Goal: Information Seeking & Learning: Learn about a topic

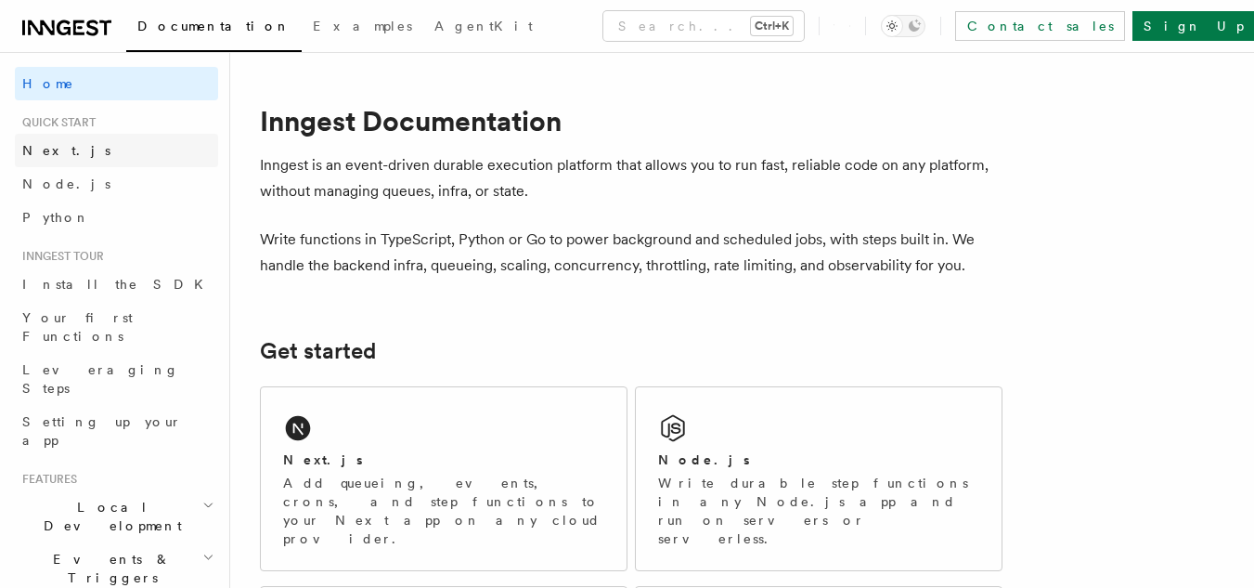
click at [52, 151] on span "Next.js" at bounding box center [66, 150] width 88 height 15
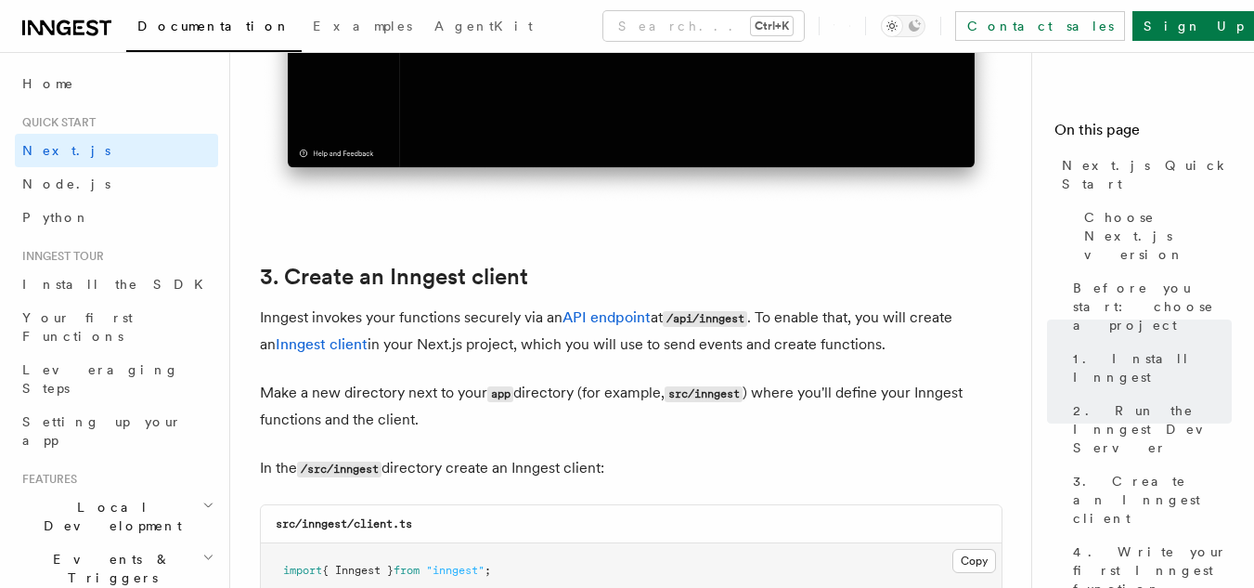
scroll to position [2005, 0]
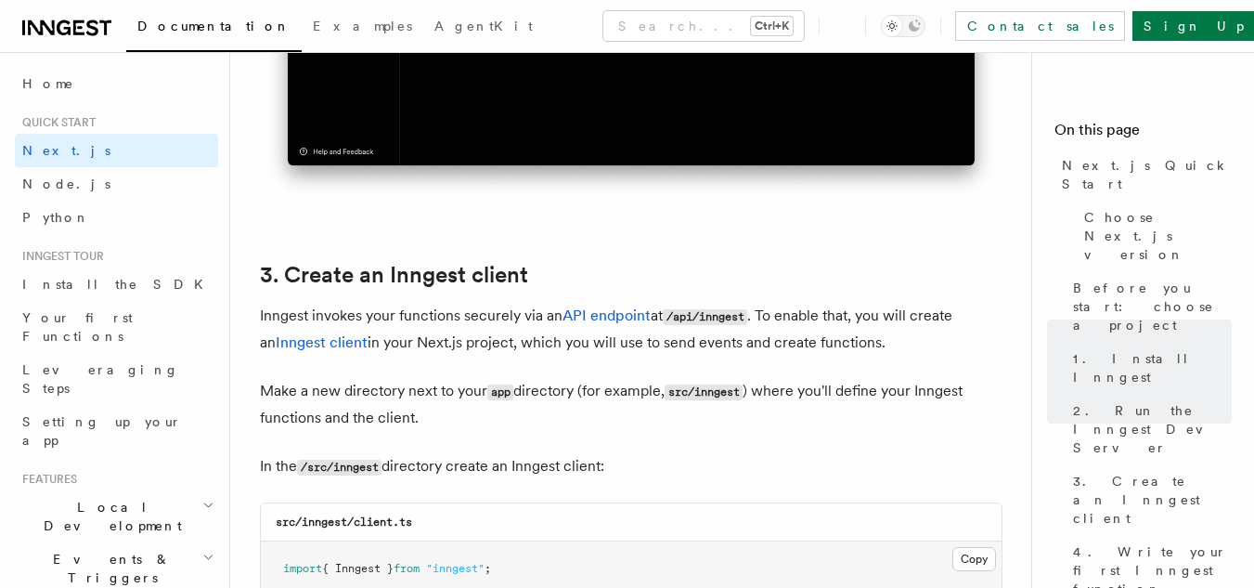
click at [514, 431] on p "Make a new directory next to your app directory (for example, src/inngest ) whe…" at bounding box center [631, 404] width 743 height 53
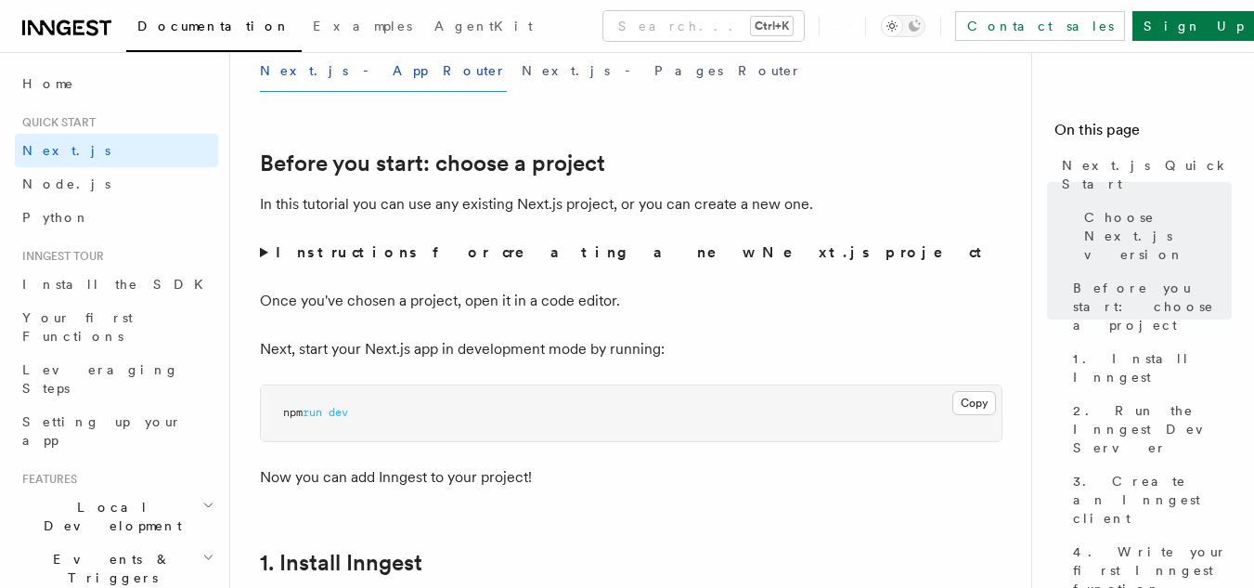
scroll to position [557, 0]
click at [605, 263] on summary "Instructions for creating a new Next.js project" at bounding box center [631, 254] width 743 height 26
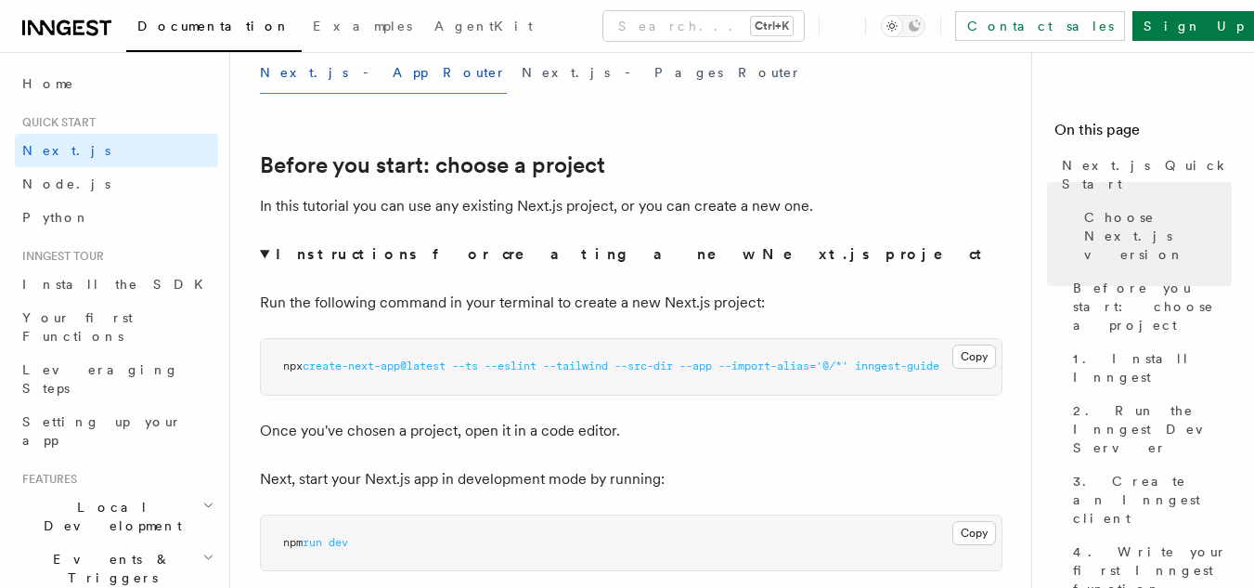
scroll to position [0, 0]
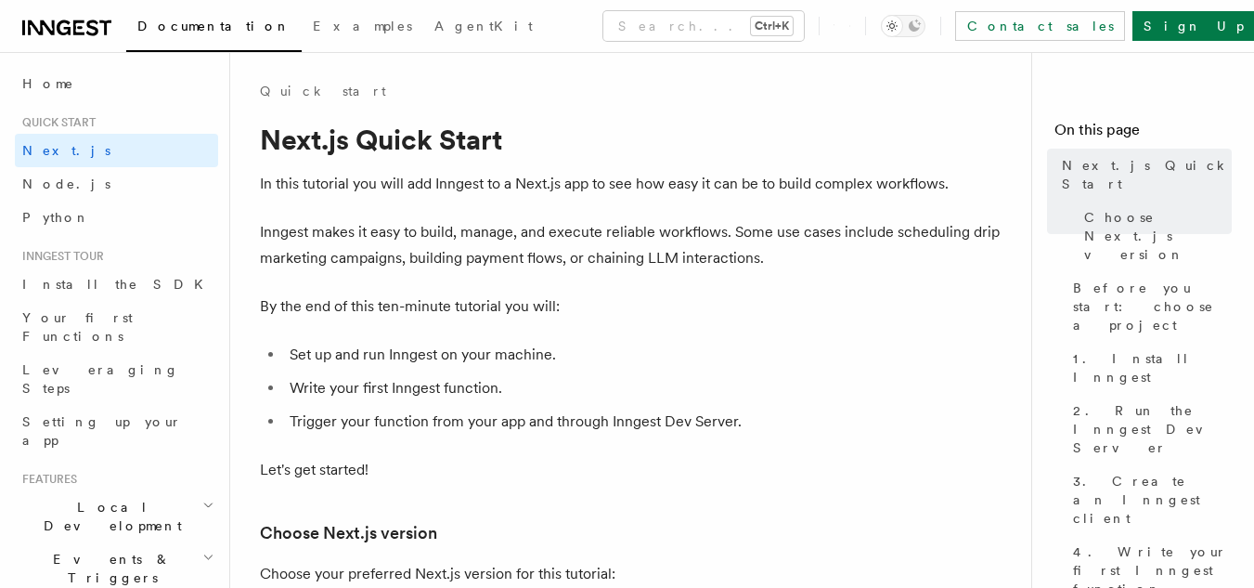
click at [477, 304] on p "By the end of this ten-minute tutorial you will:" at bounding box center [631, 306] width 743 height 26
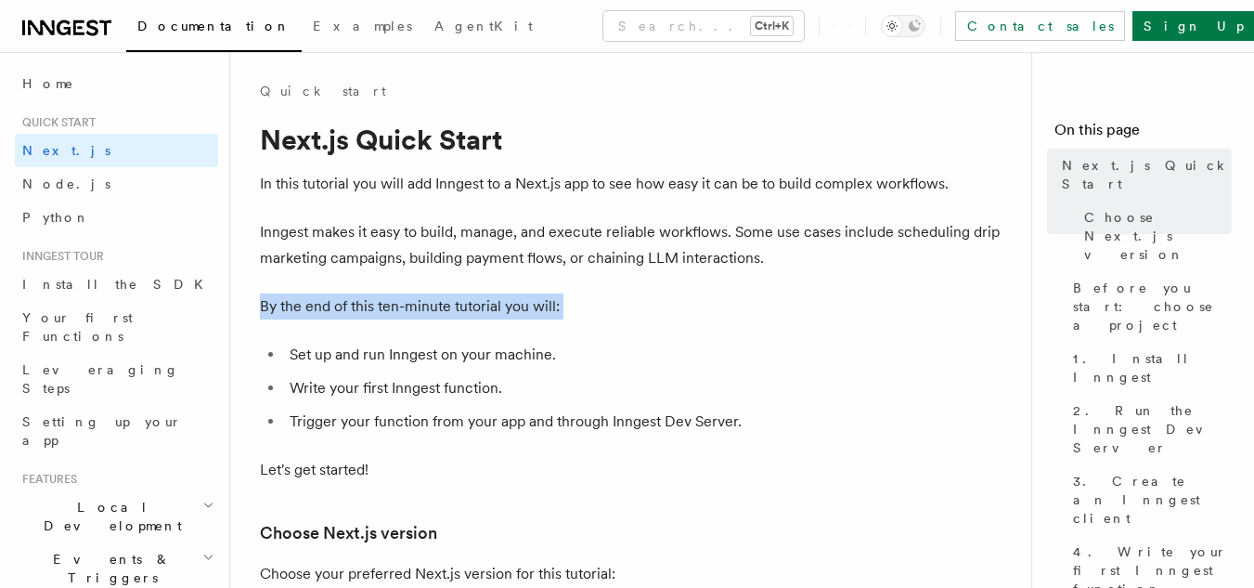
click at [477, 304] on p "By the end of this ten-minute tutorial you will:" at bounding box center [631, 306] width 743 height 26
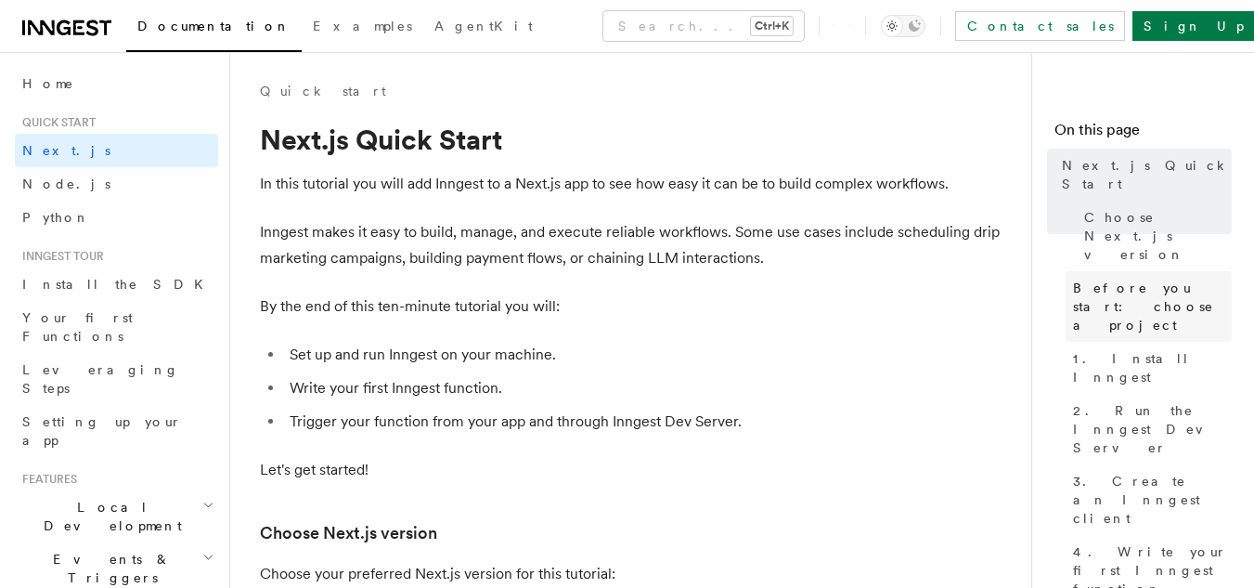
click at [1121, 279] on span "Before you start: choose a project" at bounding box center [1152, 307] width 159 height 56
click at [1146, 163] on span "Next.js Quick Start" at bounding box center [1147, 174] width 170 height 37
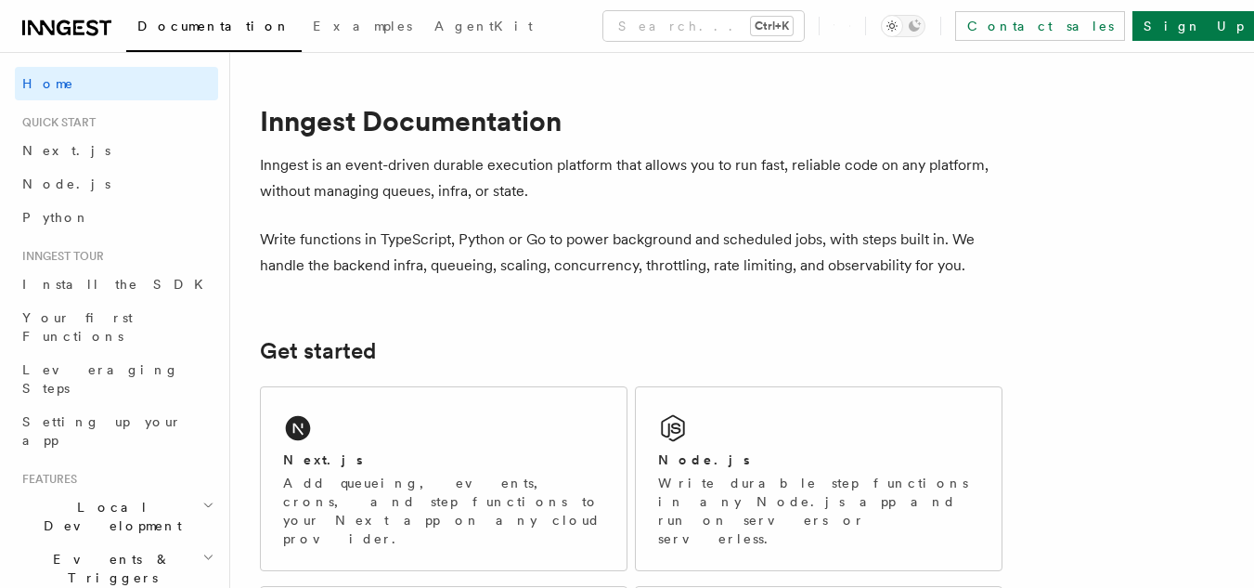
click at [388, 198] on p "Inngest is an event-driven durable execution platform that allows you to run fa…" at bounding box center [631, 178] width 743 height 52
click at [678, 162] on p "Inngest is an event-driven durable execution platform that allows you to run fa…" at bounding box center [631, 178] width 743 height 52
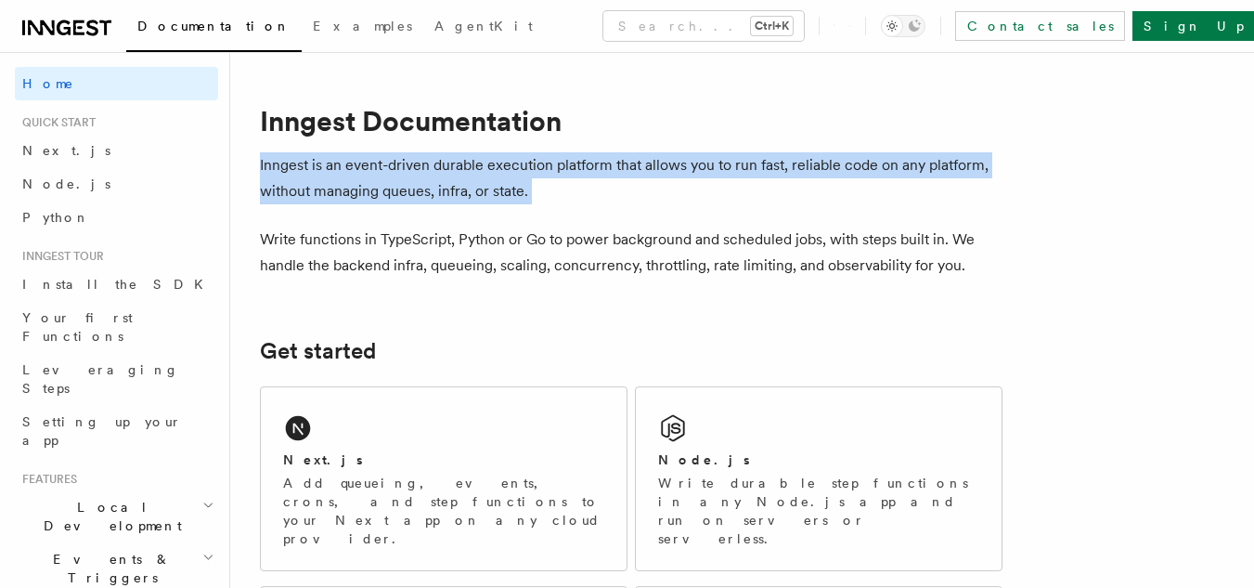
click at [678, 162] on p "Inngest is an event-driven durable execution platform that allows you to run fa…" at bounding box center [631, 178] width 743 height 52
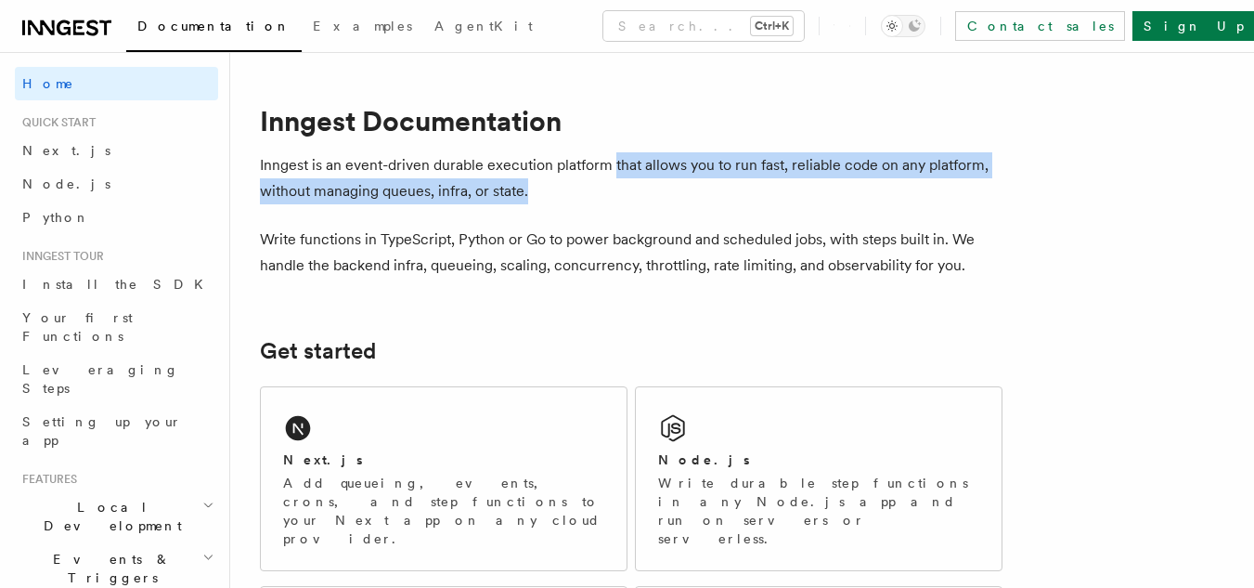
drag, startPoint x: 616, startPoint y: 162, endPoint x: 620, endPoint y: 200, distance: 38.2
click at [620, 200] on p "Inngest is an event-driven durable execution platform that allows you to run fa…" at bounding box center [631, 178] width 743 height 52
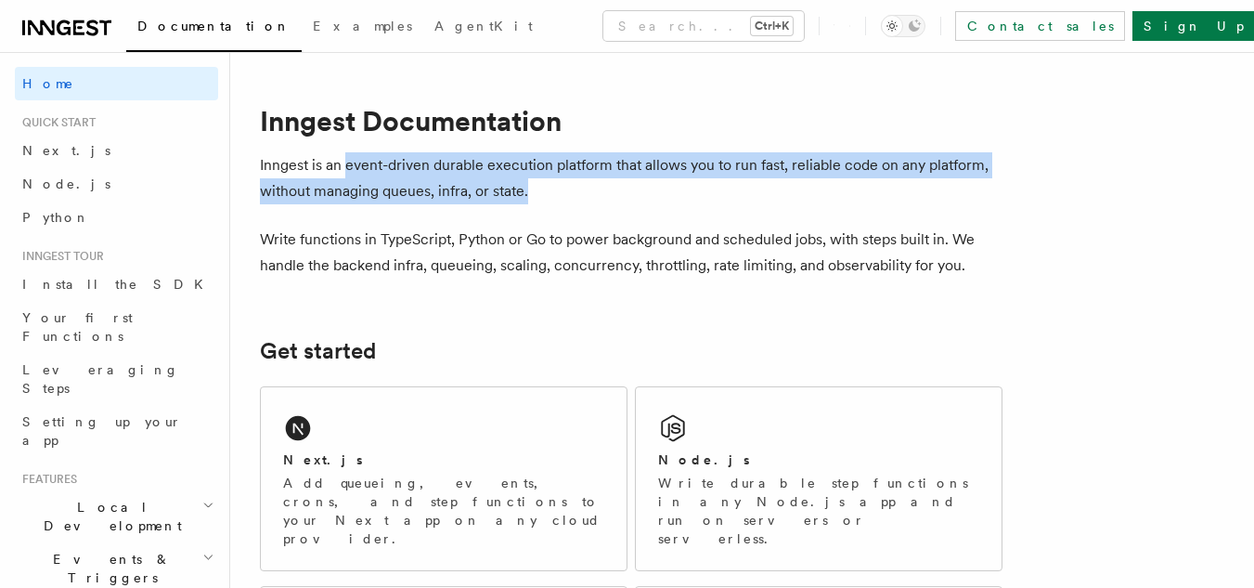
drag, startPoint x: 344, startPoint y: 165, endPoint x: 610, endPoint y: 179, distance: 265.9
click at [610, 179] on p "Inngest is an event-driven durable execution platform that allows you to run fa…" at bounding box center [631, 178] width 743 height 52
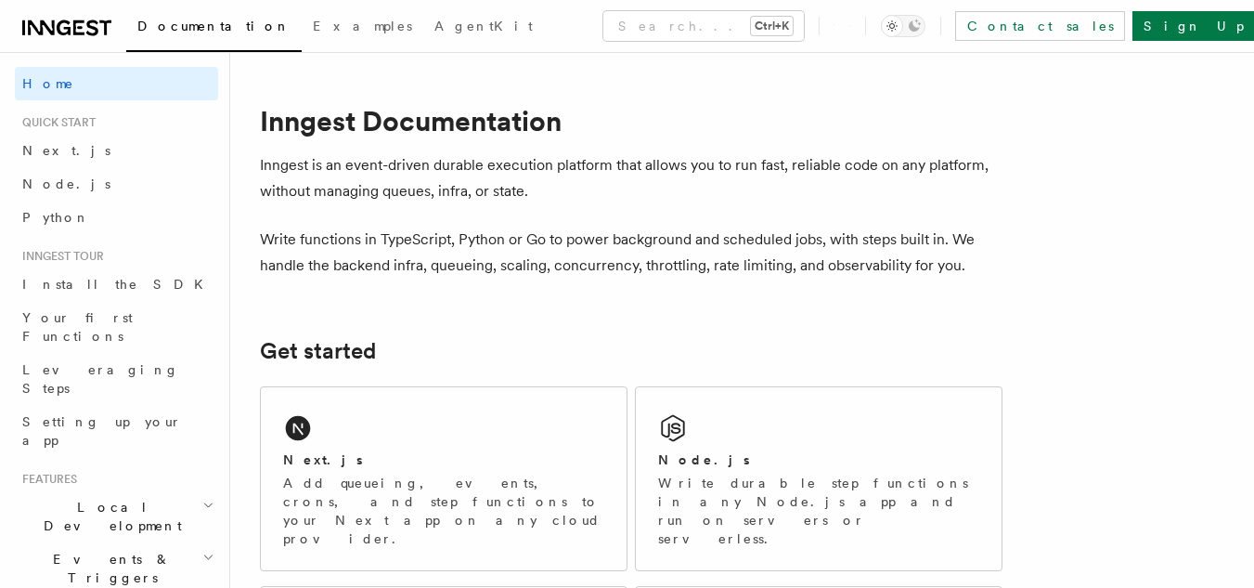
click at [610, 179] on p "Inngest is an event-driven durable execution platform that allows you to run fa…" at bounding box center [631, 178] width 743 height 52
click at [264, 168] on p "Inngest is an event-driven durable execution platform that allows you to run fa…" at bounding box center [631, 178] width 743 height 52
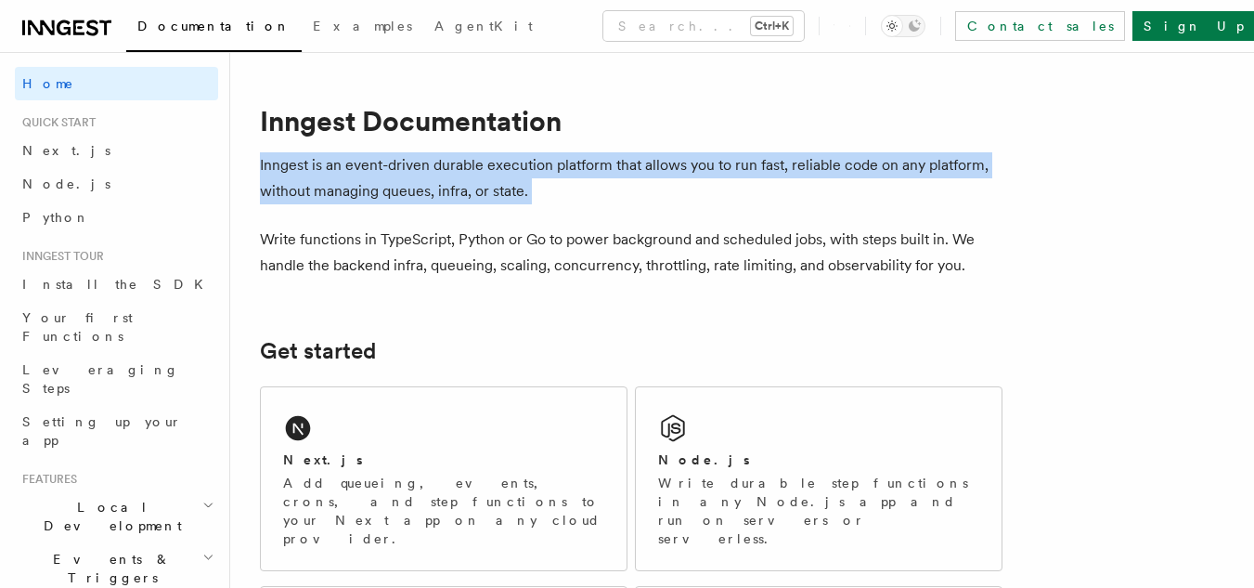
click at [264, 168] on p "Inngest is an event-driven durable execution platform that allows you to run fa…" at bounding box center [631, 178] width 743 height 52
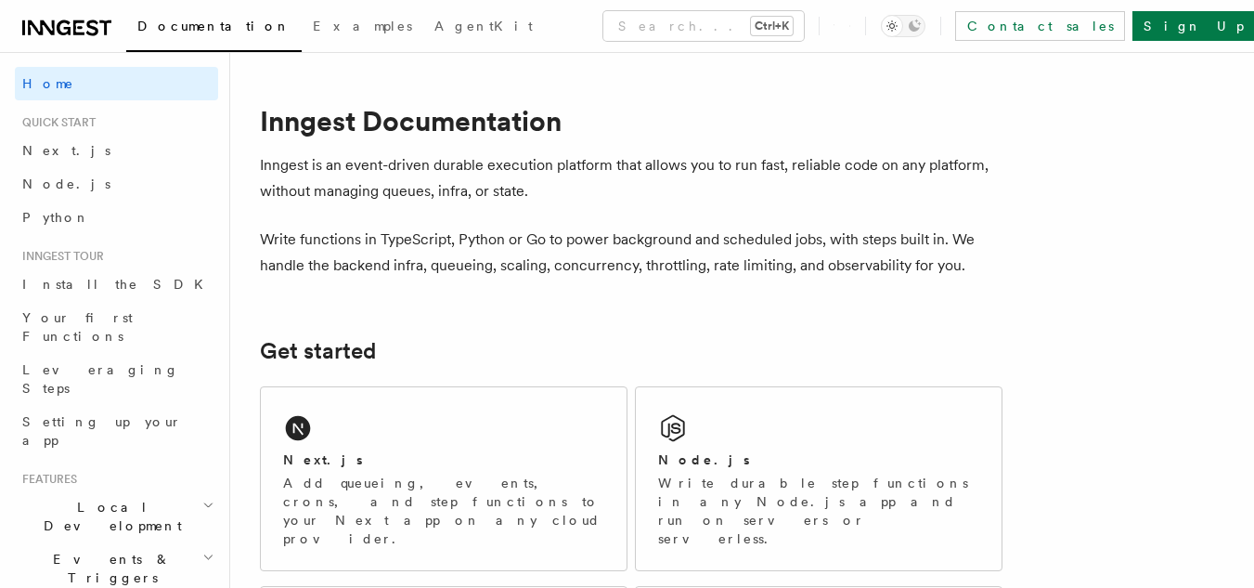
click at [307, 165] on p "Inngest is an event-driven durable execution platform that allows you to run fa…" at bounding box center [631, 178] width 743 height 52
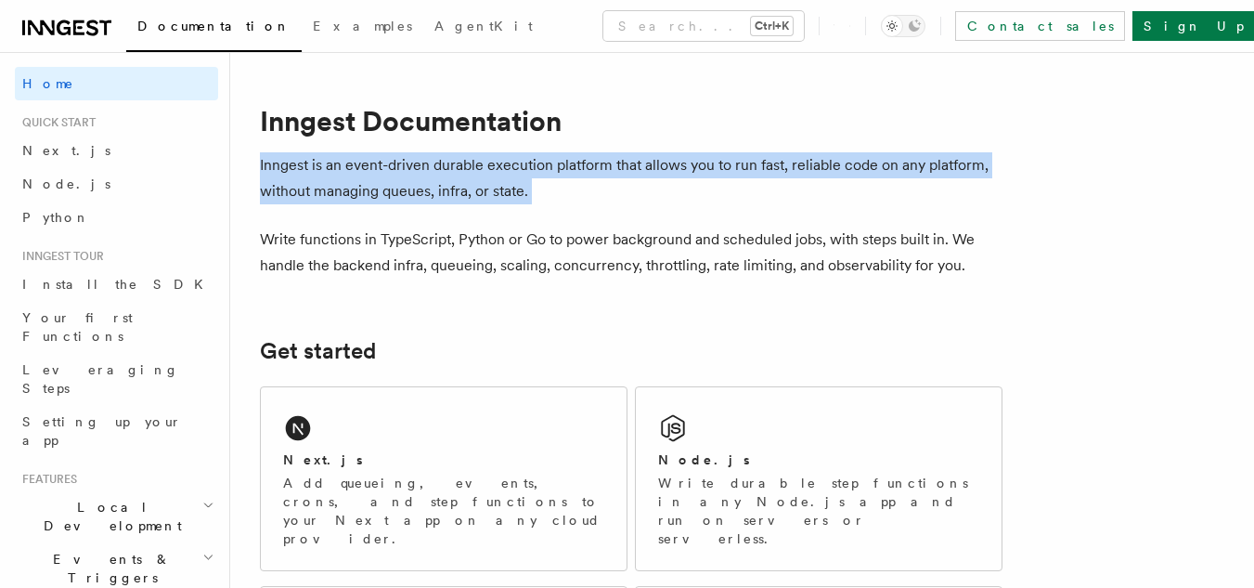
click at [307, 165] on p "Inngest is an event-driven durable execution platform that allows you to run fa…" at bounding box center [631, 178] width 743 height 52
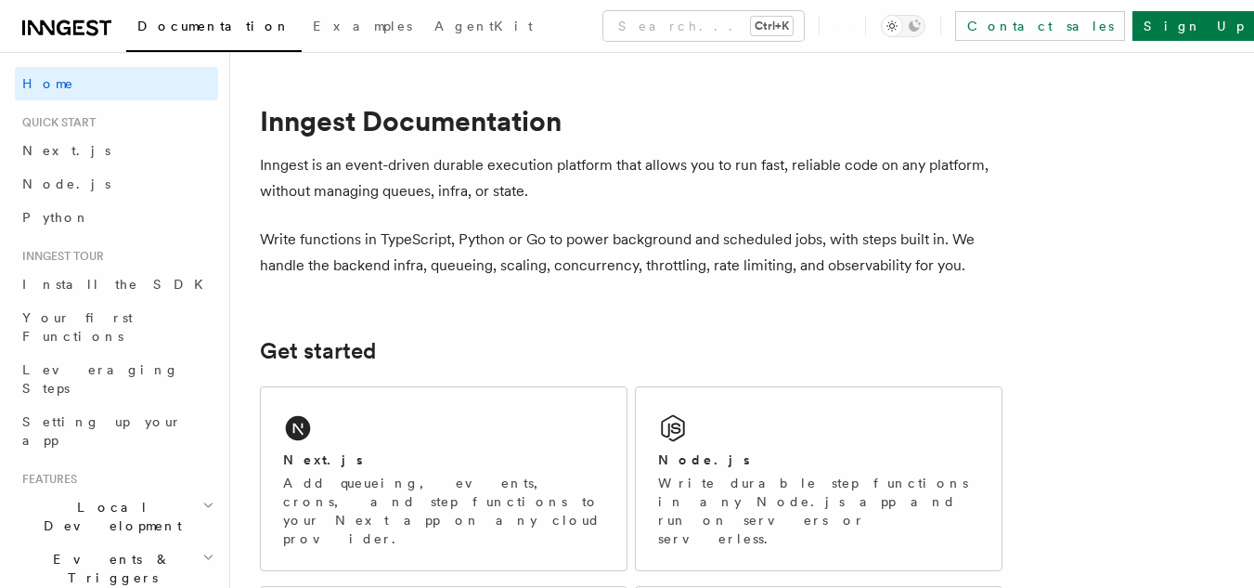
click at [901, 164] on p "Inngest is an event-driven durable execution platform that allows you to run fa…" at bounding box center [631, 178] width 743 height 52
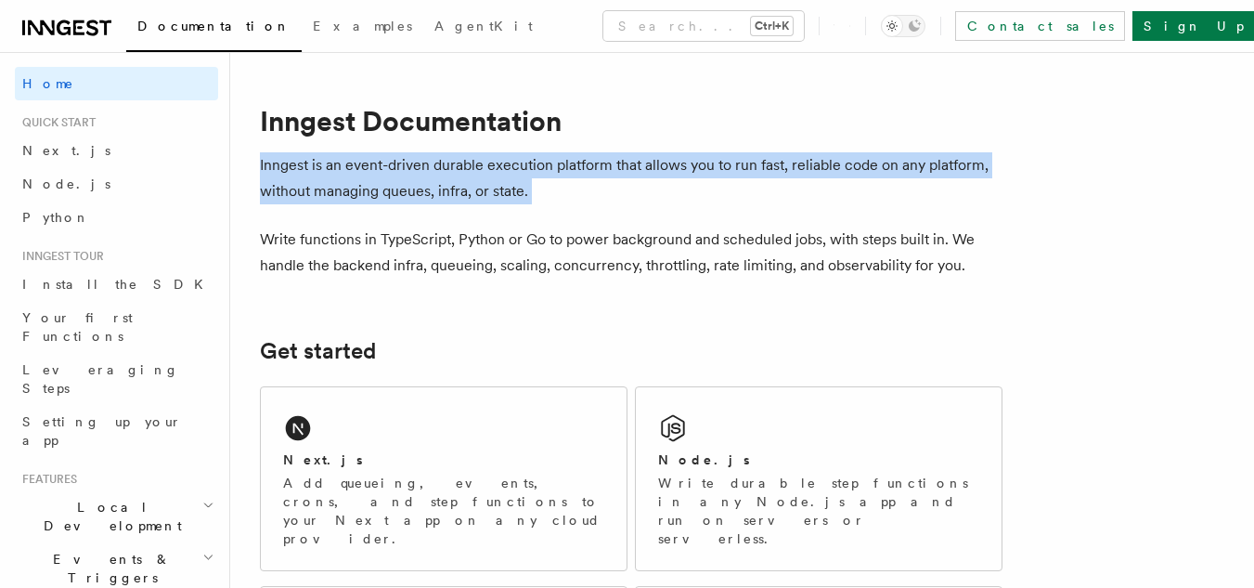
click at [901, 164] on p "Inngest is an event-driven durable execution platform that allows you to run fa…" at bounding box center [631, 178] width 743 height 52
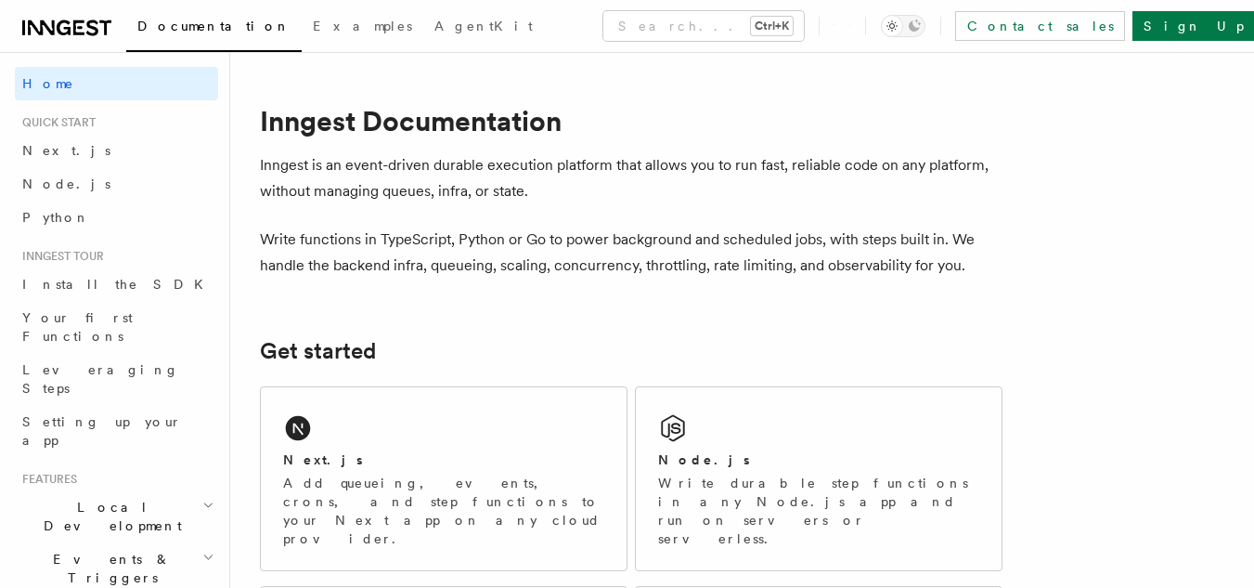
click at [585, 245] on p "Write functions in TypeScript, Python or Go to power background and scheduled j…" at bounding box center [631, 253] width 743 height 52
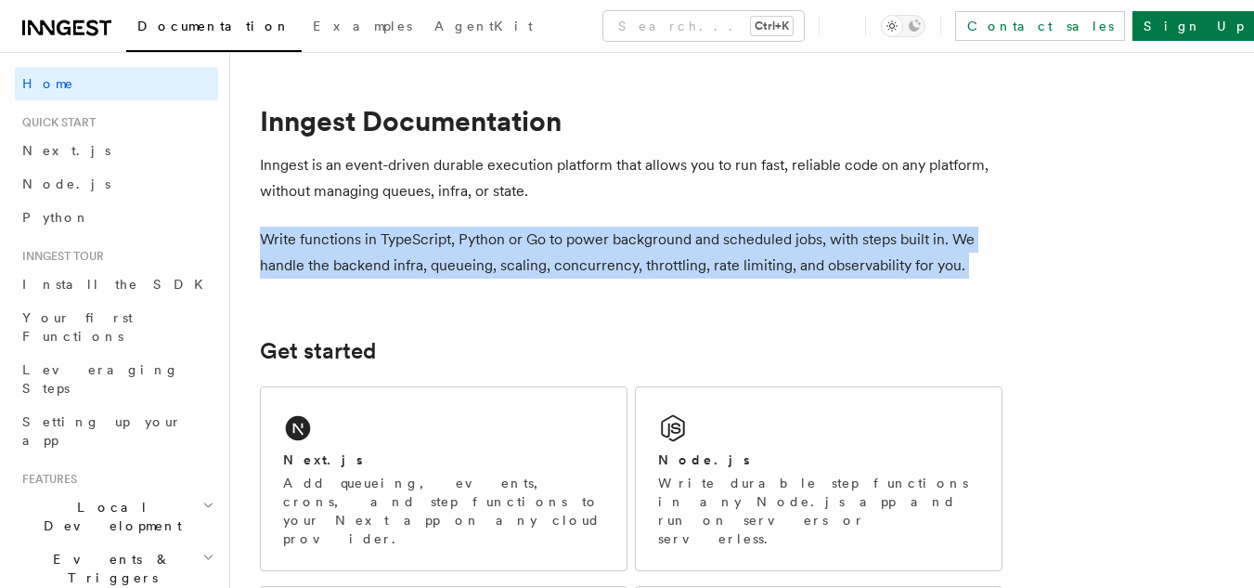
click at [585, 245] on p "Write functions in TypeScript, Python or Go to power background and scheduled j…" at bounding box center [631, 253] width 743 height 52
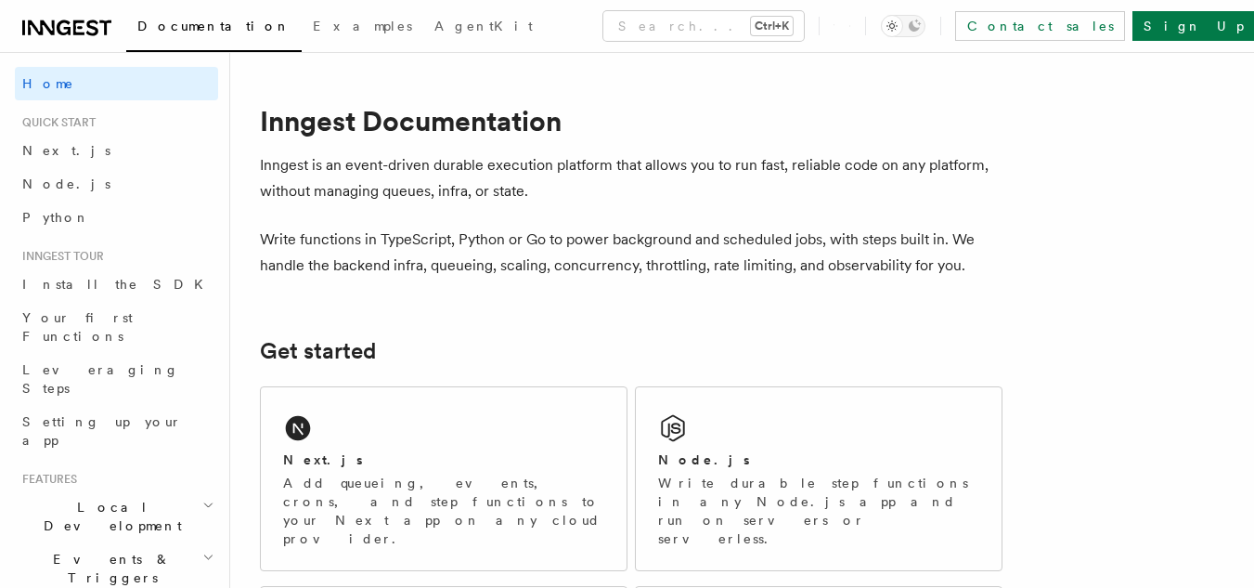
click at [747, 239] on p "Write functions in TypeScript, Python or Go to power background and scheduled j…" at bounding box center [631, 253] width 743 height 52
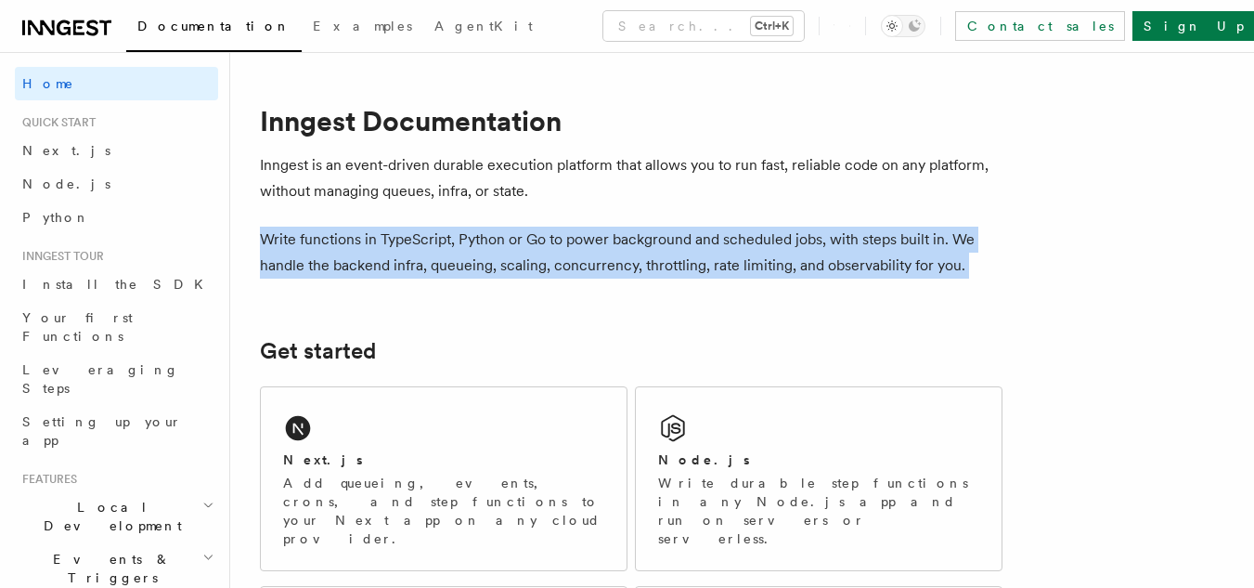
click at [747, 239] on p "Write functions in TypeScript, Python or Go to power background and scheduled j…" at bounding box center [631, 253] width 743 height 52
click at [530, 236] on p "Write functions in TypeScript, Python or Go to power background and scheduled j…" at bounding box center [631, 253] width 743 height 52
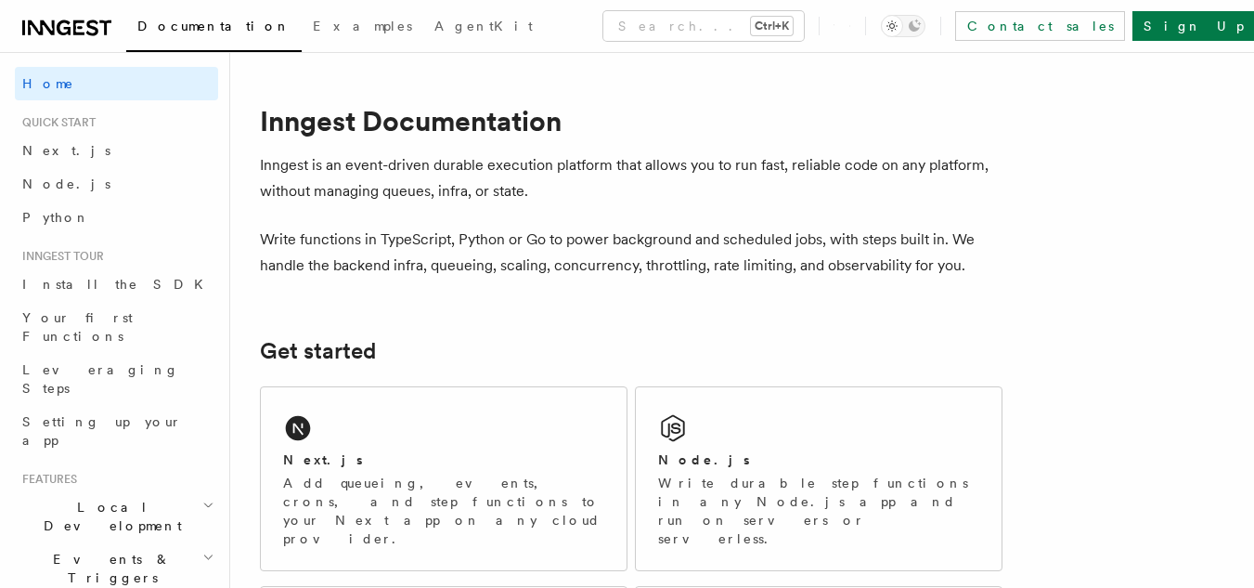
click at [461, 164] on p "Inngest is an event-driven durable execution platform that allows you to run fa…" at bounding box center [631, 178] width 743 height 52
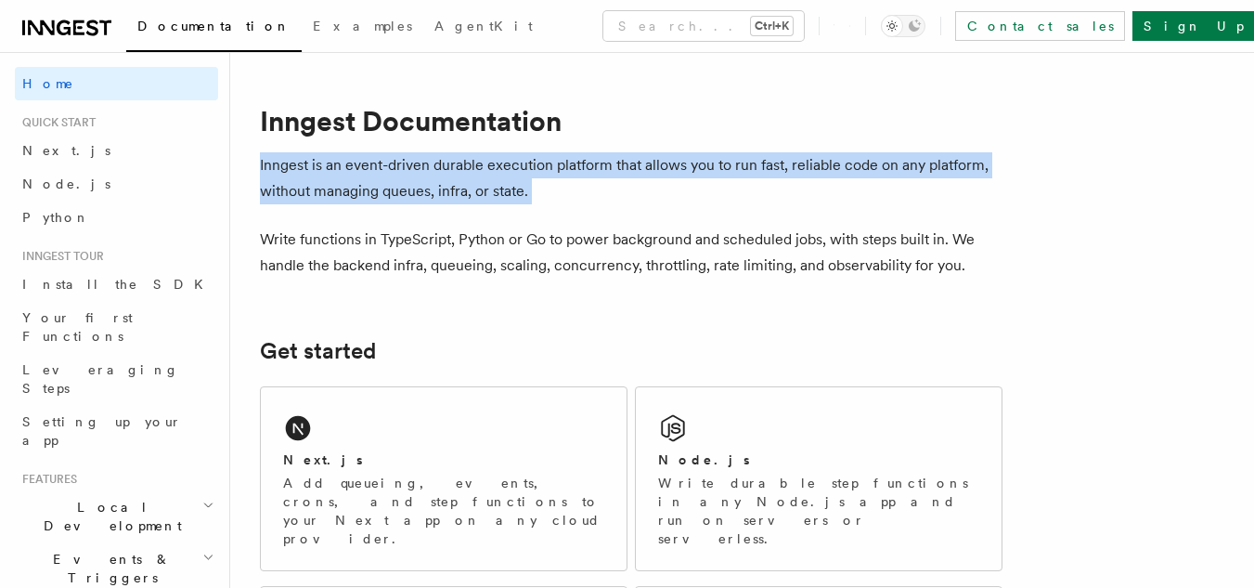
click at [461, 164] on p "Inngest is an event-driven durable execution platform that allows you to run fa…" at bounding box center [631, 178] width 743 height 52
